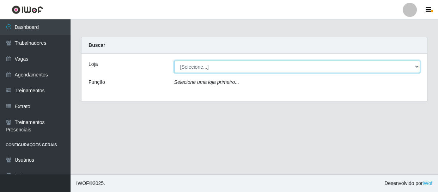
click at [185, 67] on select "[Selecione...] Varejão Supermercados" at bounding box center [297, 67] width 246 height 12
select select "237"
click at [174, 61] on select "[Selecione...] Varejão Supermercados" at bounding box center [297, 67] width 246 height 12
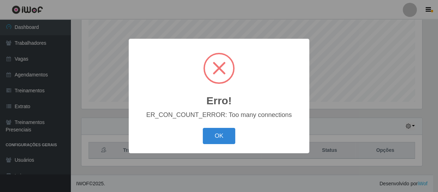
scroll to position [146, 340]
click at [414, 126] on div "Erro! × ER_CON_COUNT_ERROR: Too many connections OK Cancel" at bounding box center [219, 96] width 438 height 192
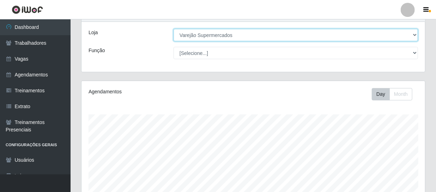
scroll to position [150, 0]
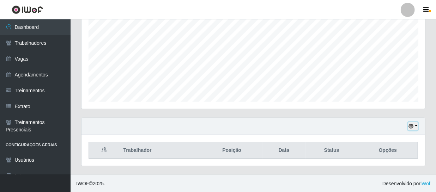
click at [414, 126] on button "button" at bounding box center [413, 126] width 10 height 8
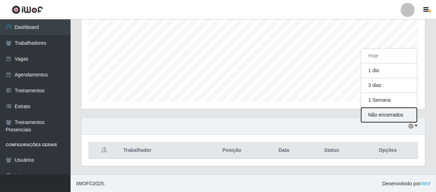
click at [404, 116] on button "Não encerrados" at bounding box center [389, 115] width 56 height 14
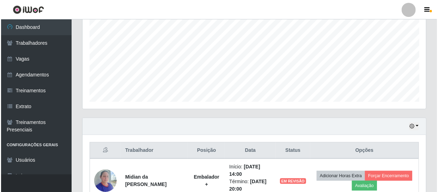
scroll to position [194, 0]
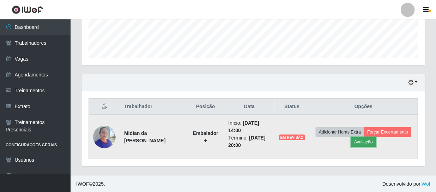
click at [364, 140] on button "Avaliação" at bounding box center [363, 142] width 25 height 10
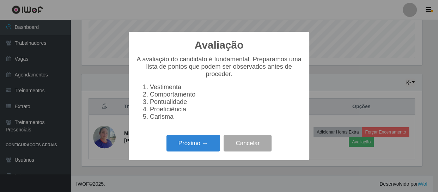
scroll to position [146, 340]
click at [191, 144] on button "Próximo →" at bounding box center [193, 143] width 54 height 17
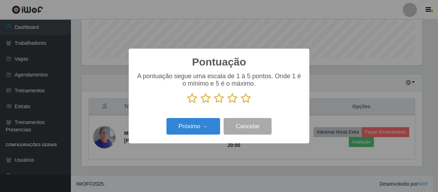
scroll to position [352491, 352296]
click at [244, 99] on icon at bounding box center [246, 98] width 10 height 11
click at [241, 104] on input "radio" at bounding box center [241, 104] width 0 height 0
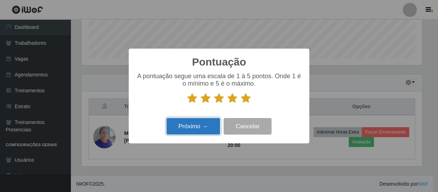
click at [211, 123] on button "Próximo →" at bounding box center [193, 126] width 54 height 17
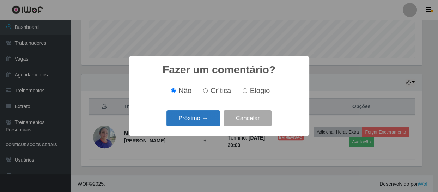
click at [208, 124] on button "Próximo →" at bounding box center [193, 118] width 54 height 17
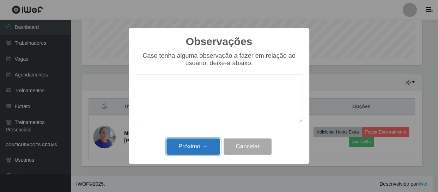
drag, startPoint x: 212, startPoint y: 148, endPoint x: 207, endPoint y: 141, distance: 8.2
click at [211, 146] on button "Próximo →" at bounding box center [193, 147] width 54 height 17
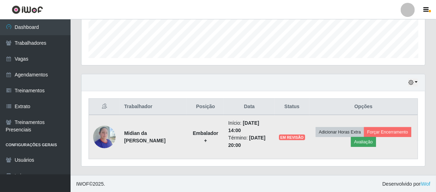
scroll to position [146, 340]
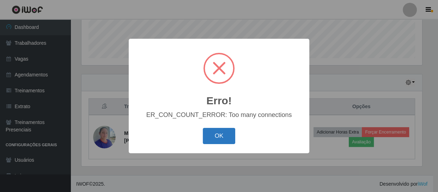
click at [224, 134] on button "OK" at bounding box center [219, 136] width 33 height 17
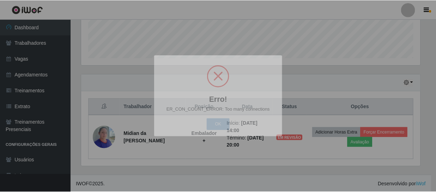
scroll to position [146, 343]
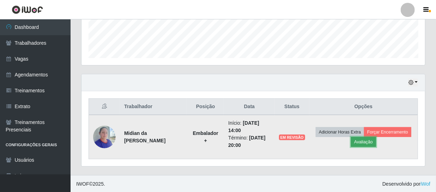
click at [356, 141] on button "Avaliação" at bounding box center [363, 142] width 25 height 10
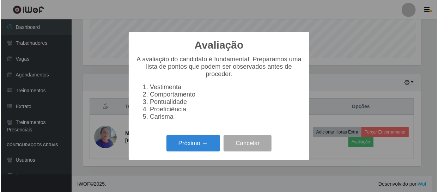
scroll to position [146, 340]
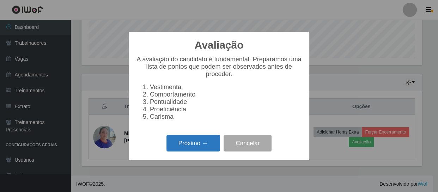
click at [213, 146] on button "Próximo →" at bounding box center [193, 143] width 54 height 17
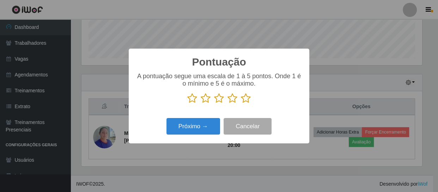
scroll to position [352491, 352296]
click at [247, 98] on icon at bounding box center [246, 98] width 10 height 11
click at [241, 104] on input "radio" at bounding box center [241, 104] width 0 height 0
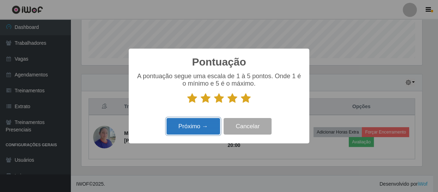
click at [197, 133] on button "Próximo →" at bounding box center [193, 126] width 54 height 17
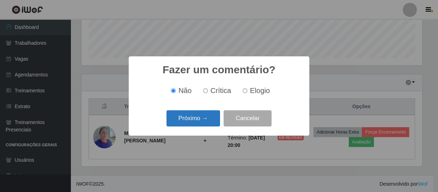
click at [202, 120] on button "Próximo →" at bounding box center [193, 118] width 54 height 17
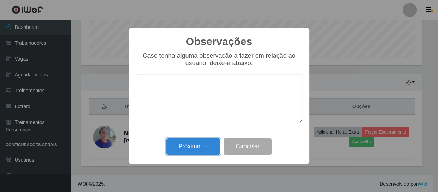
drag, startPoint x: 207, startPoint y: 145, endPoint x: 381, endPoint y: 151, distance: 174.0
click at [209, 144] on button "Próximo →" at bounding box center [193, 147] width 54 height 17
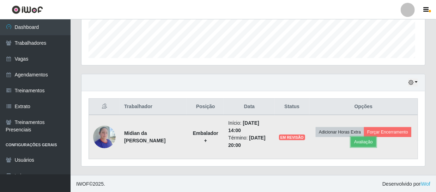
scroll to position [146, 343]
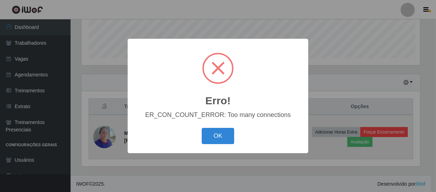
scroll to position [146, 340]
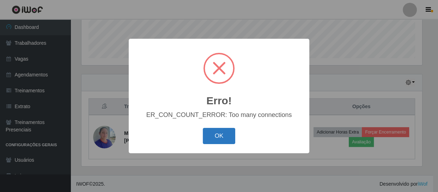
click at [212, 134] on button "OK" at bounding box center [219, 136] width 33 height 17
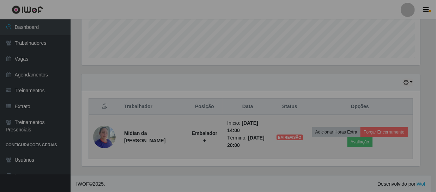
scroll to position [0, 0]
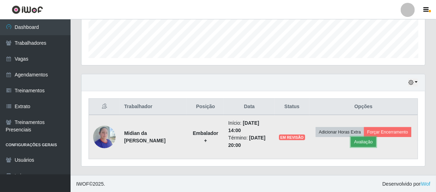
click at [367, 143] on button "Avaliação" at bounding box center [363, 142] width 25 height 10
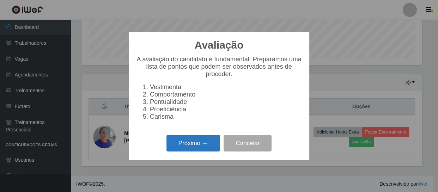
click at [214, 151] on button "Próximo →" at bounding box center [193, 143] width 54 height 17
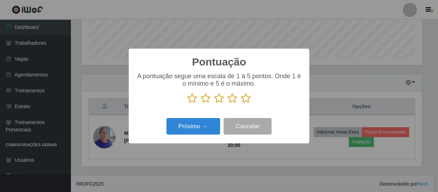
click at [248, 98] on icon at bounding box center [246, 98] width 10 height 11
click at [241, 104] on input "radio" at bounding box center [241, 104] width 0 height 0
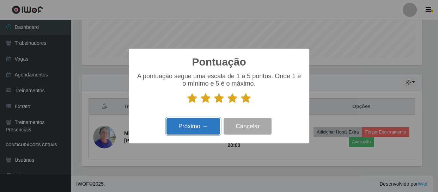
click at [208, 132] on button "Próximo →" at bounding box center [193, 126] width 54 height 17
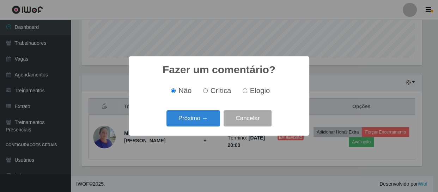
click at [208, 132] on div "Fazer um comentário? × Não Crítica Elogio Próximo → Cancelar" at bounding box center [219, 95] width 181 height 79
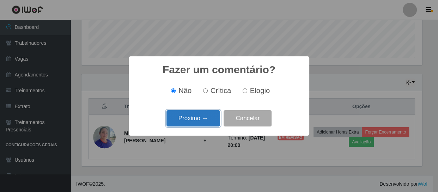
click at [209, 123] on button "Próximo →" at bounding box center [193, 118] width 54 height 17
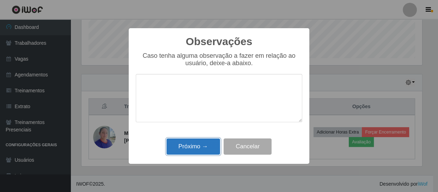
click at [203, 148] on button "Próximo →" at bounding box center [193, 147] width 54 height 17
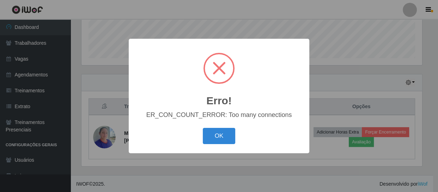
drag, startPoint x: 222, startPoint y: 135, endPoint x: 219, endPoint y: 133, distance: 3.7
click at [221, 134] on button "OK" at bounding box center [219, 136] width 33 height 17
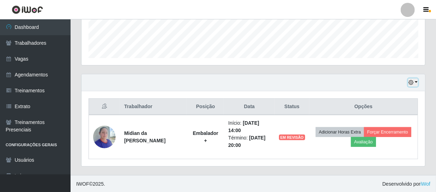
click at [411, 84] on icon "button" at bounding box center [410, 82] width 5 height 5
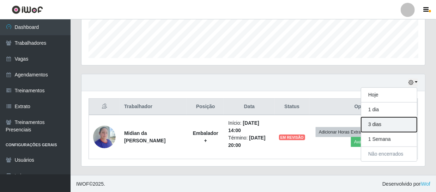
click at [374, 123] on button "3 dias" at bounding box center [389, 124] width 56 height 15
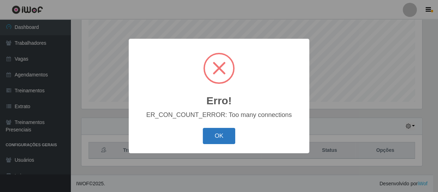
click at [226, 132] on button "OK" at bounding box center [219, 136] width 33 height 17
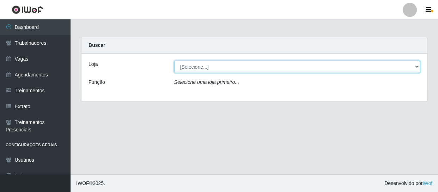
click at [195, 64] on select "[Selecione...] Varejão Supermercados" at bounding box center [297, 67] width 246 height 12
select select "237"
click at [174, 61] on select "[Selecione...] Varejão Supermercados" at bounding box center [297, 67] width 246 height 12
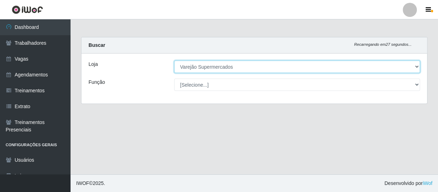
click at [300, 65] on select "[Selecione...] Varejão Supermercados" at bounding box center [297, 67] width 246 height 12
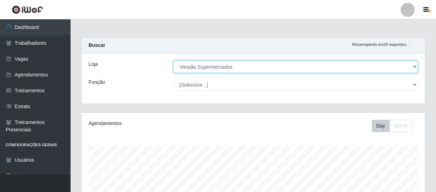
scroll to position [146, 343]
click at [173, 61] on select "[Selecione...] Varejão Supermercados" at bounding box center [295, 67] width 244 height 12
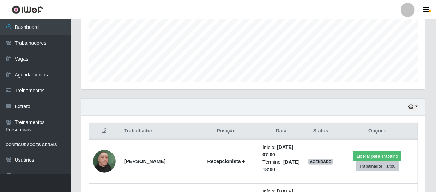
scroll to position [138, 0]
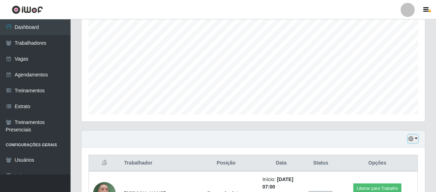
click at [415, 135] on button "button" at bounding box center [413, 139] width 10 height 8
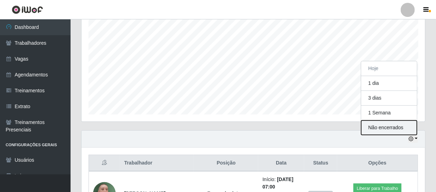
click at [408, 127] on button "Não encerrados" at bounding box center [389, 128] width 56 height 14
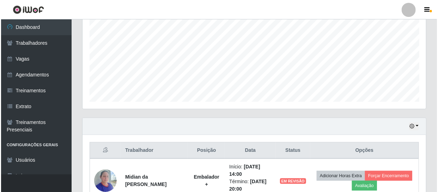
scroll to position [194, 0]
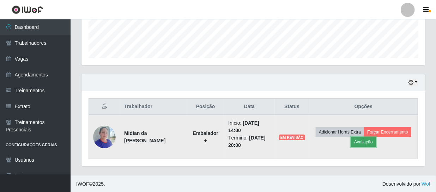
click at [361, 138] on button "Avaliação" at bounding box center [363, 142] width 25 height 10
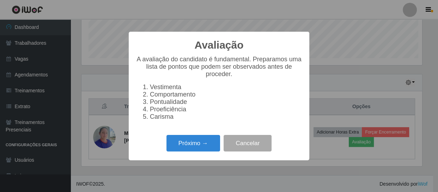
scroll to position [146, 340]
click at [204, 141] on button "Próximo →" at bounding box center [193, 143] width 54 height 17
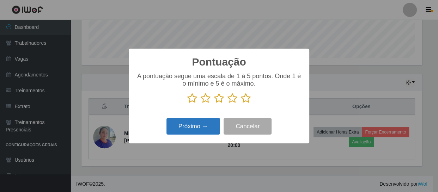
scroll to position [352491, 352296]
click at [244, 98] on icon at bounding box center [246, 98] width 10 height 11
click at [241, 104] on input "radio" at bounding box center [241, 104] width 0 height 0
click at [211, 123] on button "Próximo →" at bounding box center [193, 126] width 54 height 17
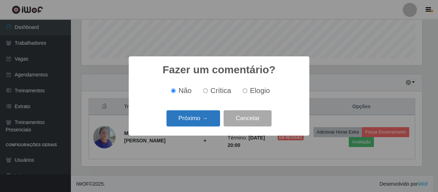
click at [214, 121] on button "Próximo →" at bounding box center [193, 118] width 54 height 17
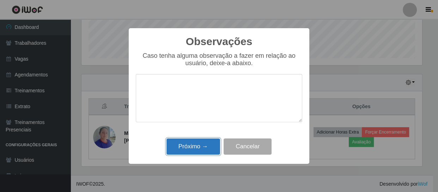
drag, startPoint x: 182, startPoint y: 145, endPoint x: 196, endPoint y: 140, distance: 14.5
click at [182, 144] on button "Próximo →" at bounding box center [193, 147] width 54 height 17
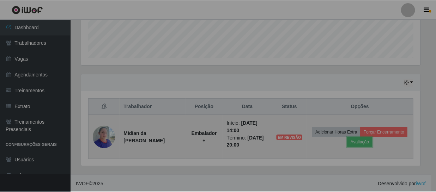
scroll to position [146, 343]
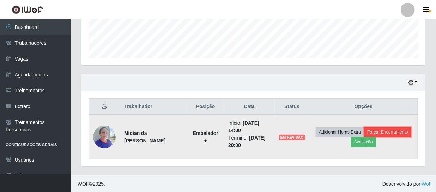
click at [376, 132] on button "Forçar Encerramento" at bounding box center [387, 132] width 47 height 10
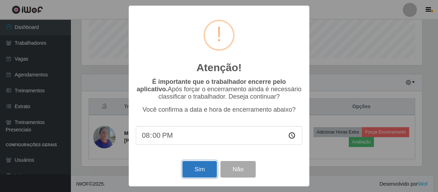
click at [203, 172] on button "Sim" at bounding box center [199, 169] width 34 height 17
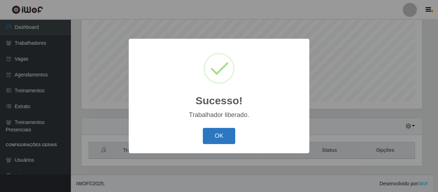
click at [226, 139] on button "OK" at bounding box center [219, 136] width 33 height 17
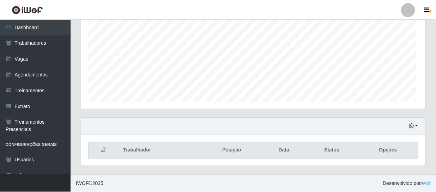
scroll to position [146, 343]
click at [415, 124] on button "button" at bounding box center [413, 126] width 10 height 8
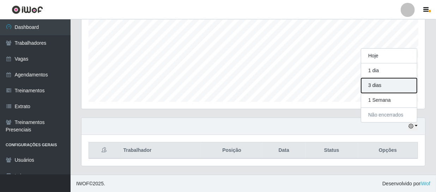
click at [394, 89] on button "3 dias" at bounding box center [389, 85] width 56 height 15
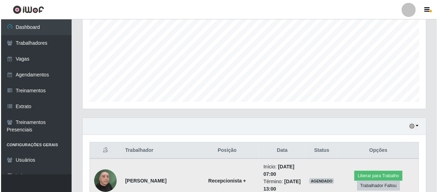
scroll to position [279, 0]
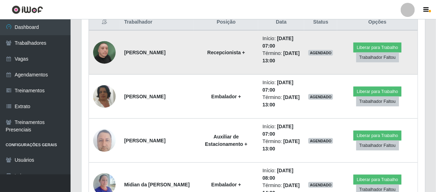
click at [111, 50] on img at bounding box center [104, 52] width 23 height 40
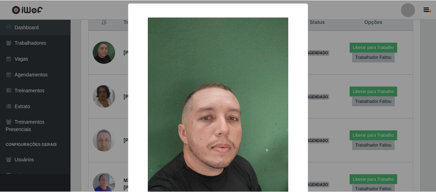
scroll to position [32, 0]
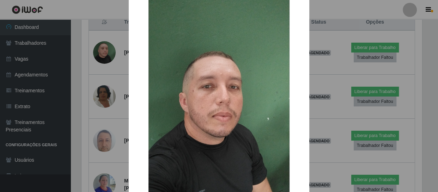
click at [318, 40] on div "× OK Cancel" at bounding box center [219, 96] width 438 height 192
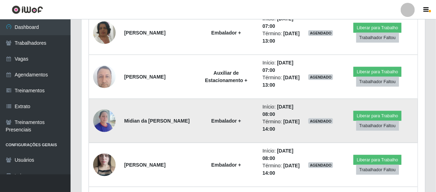
scroll to position [279, 0]
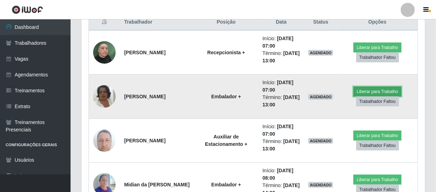
click at [362, 93] on button "Liberar para Trabalho" at bounding box center [377, 92] width 48 height 10
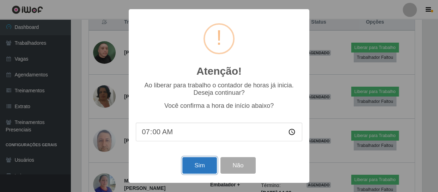
click at [194, 169] on button "Sim" at bounding box center [199, 165] width 34 height 17
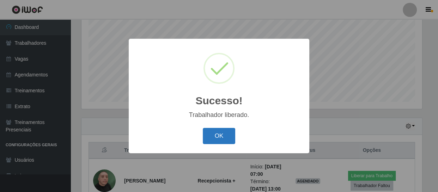
click at [217, 135] on button "OK" at bounding box center [219, 136] width 33 height 17
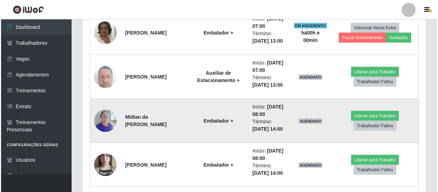
scroll to position [279, 0]
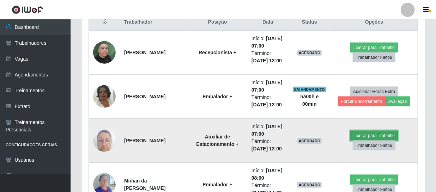
click at [368, 135] on button "Liberar para Trabalho" at bounding box center [374, 136] width 48 height 10
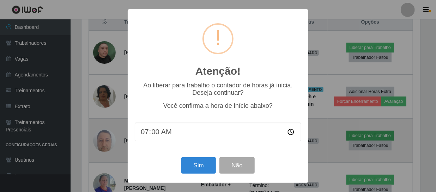
scroll to position [146, 340]
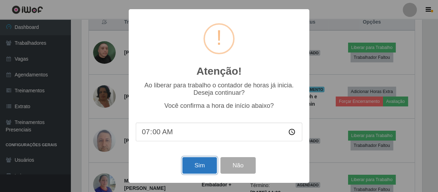
click at [211, 166] on button "Sim" at bounding box center [199, 165] width 34 height 17
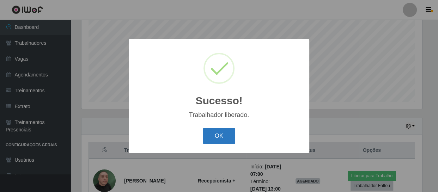
click at [227, 139] on button "OK" at bounding box center [219, 136] width 33 height 17
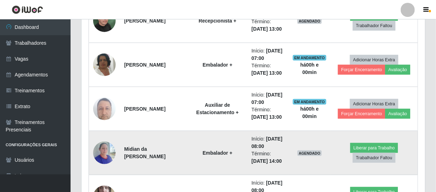
scroll to position [279, 0]
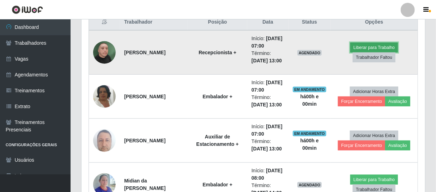
click at [356, 48] on button "Liberar para Trabalho" at bounding box center [374, 48] width 48 height 10
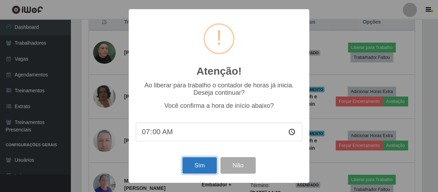
click at [205, 169] on button "Sim" at bounding box center [199, 165] width 34 height 17
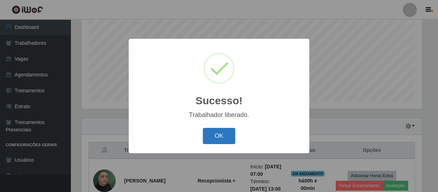
click at [214, 138] on button "OK" at bounding box center [219, 136] width 33 height 17
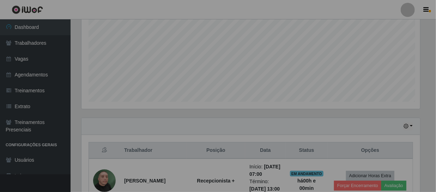
scroll to position [146, 343]
